Goal: Navigation & Orientation: Find specific page/section

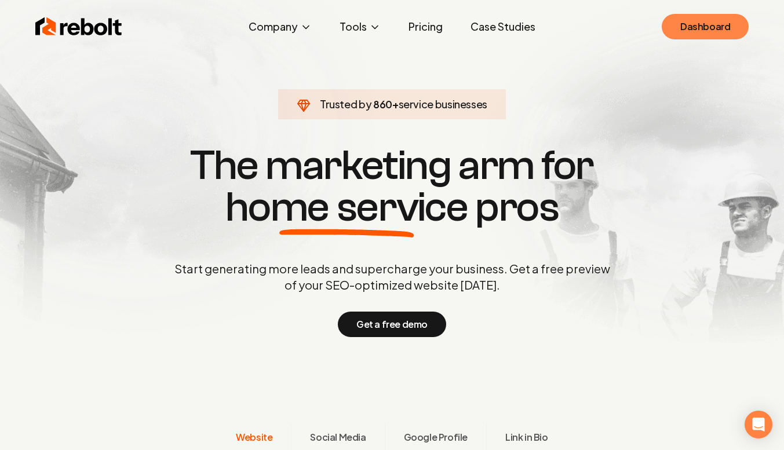
click at [690, 25] on link "Dashboard" at bounding box center [704, 26] width 87 height 25
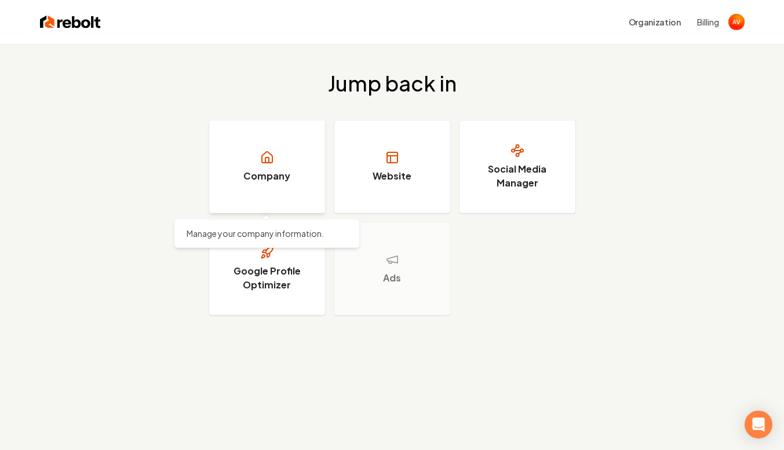
click at [305, 172] on link "Company" at bounding box center [267, 166] width 116 height 93
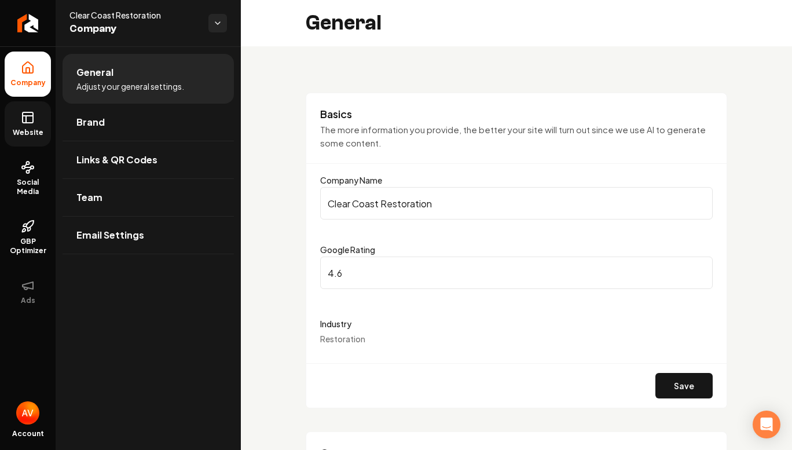
click at [41, 129] on span "Website" at bounding box center [28, 132] width 40 height 9
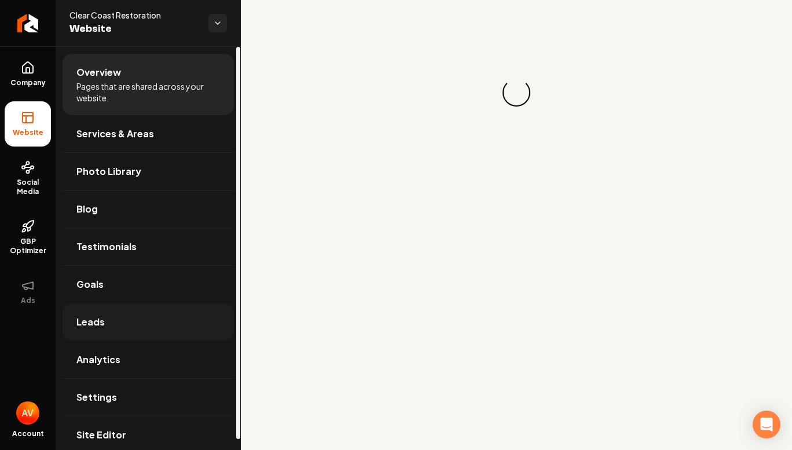
click at [100, 332] on link "Leads" at bounding box center [148, 321] width 171 height 37
